Goal: Information Seeking & Learning: Learn about a topic

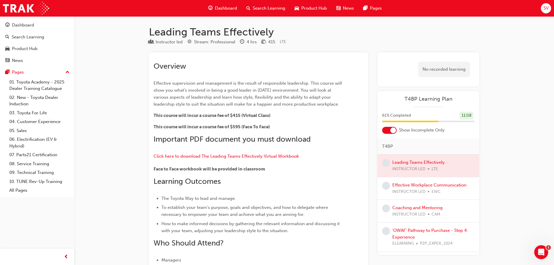
scroll to position [85, 0]
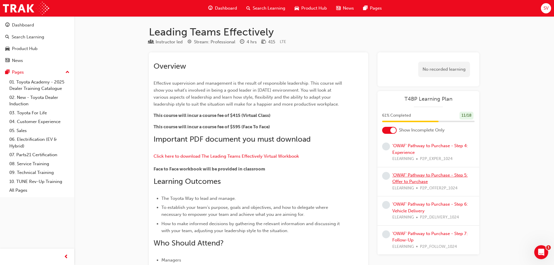
click at [453, 175] on link "'OWAF' Pathway to Purchase - Step 5: Offer to Purchase" at bounding box center [429, 178] width 75 height 12
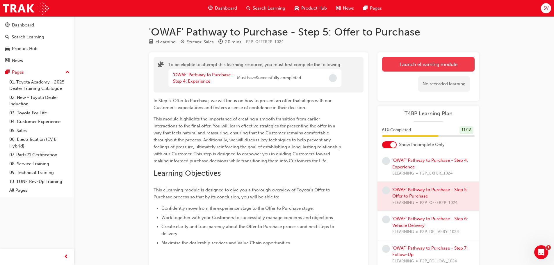
click at [436, 67] on button "Launch eLearning module" at bounding box center [428, 64] width 92 height 15
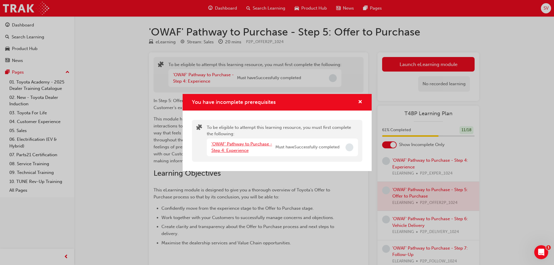
click at [235, 144] on link "'OWAF' Pathway to Purchase - Step 4: Experience" at bounding box center [241, 147] width 61 height 12
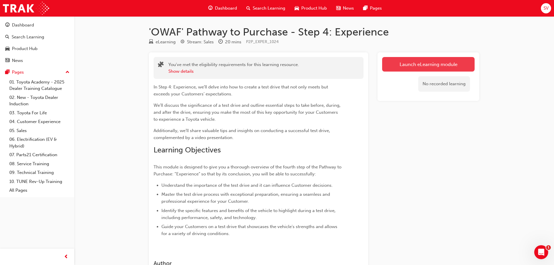
click at [424, 61] on link "Launch eLearning module" at bounding box center [428, 64] width 92 height 15
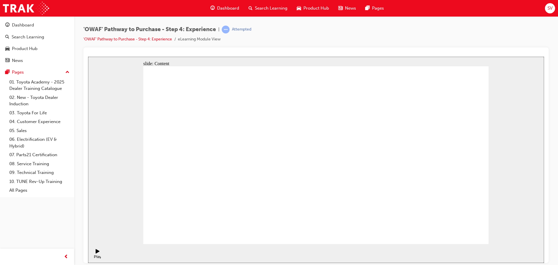
drag, startPoint x: 350, startPoint y: 162, endPoint x: 344, endPoint y: 170, distance: 9.6
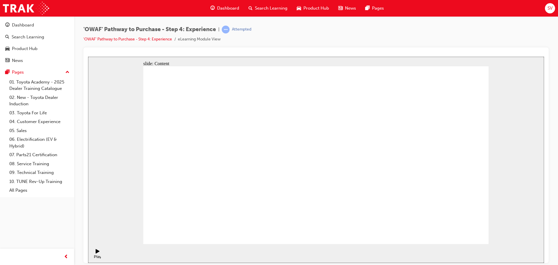
drag, startPoint x: 462, startPoint y: 235, endPoint x: 464, endPoint y: 231, distance: 4.0
